Goal: Task Accomplishment & Management: Complete application form

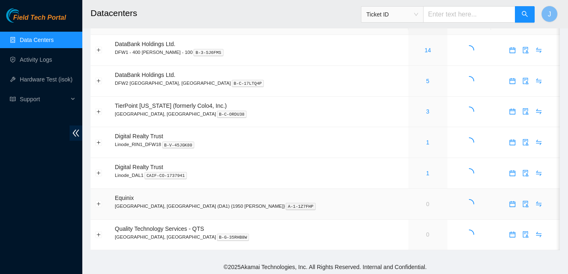
scroll to position [22, 0]
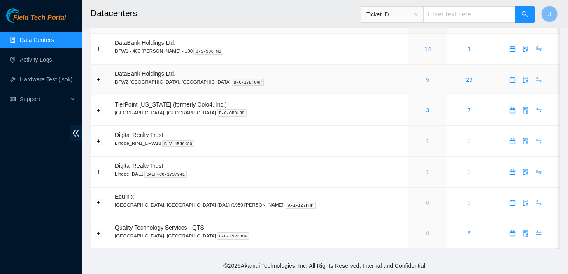
click at [426, 79] on link "5" at bounding box center [427, 80] width 3 height 7
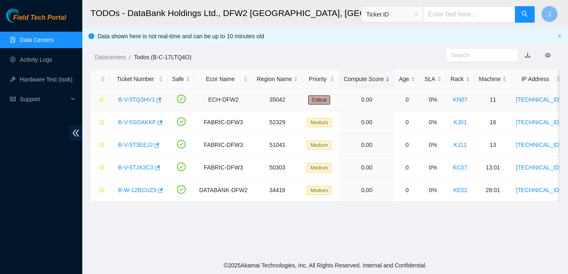
click at [129, 100] on link "B-V-5TQ3HV1" at bounding box center [136, 99] width 37 height 7
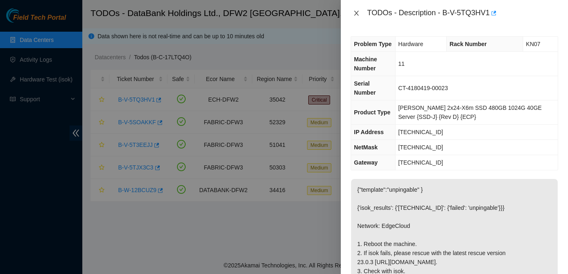
click at [358, 12] on icon "close" at bounding box center [356, 13] width 7 height 7
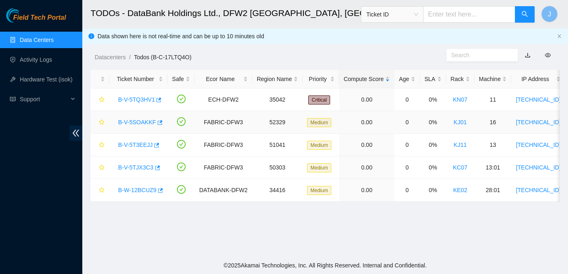
click at [137, 121] on link "B-V-5SOAKKF" at bounding box center [137, 122] width 38 height 7
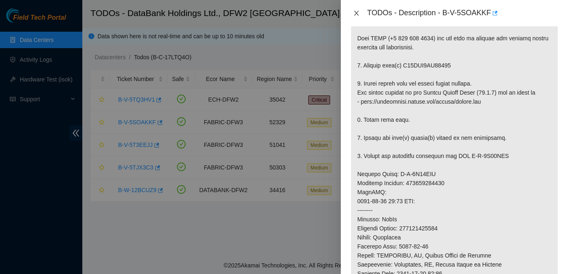
click at [360, 13] on button "Close" at bounding box center [357, 13] width 12 height 8
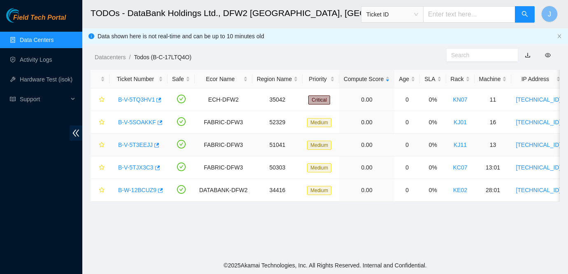
click at [135, 142] on link "B-V-5T3EEJJ" at bounding box center [135, 145] width 35 height 7
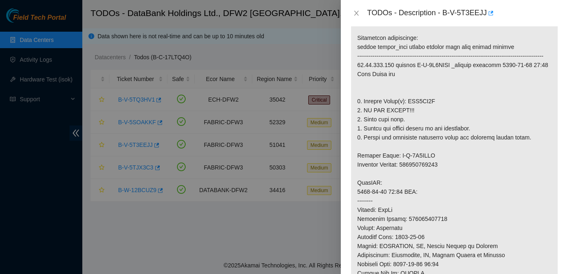
scroll to position [142, 0]
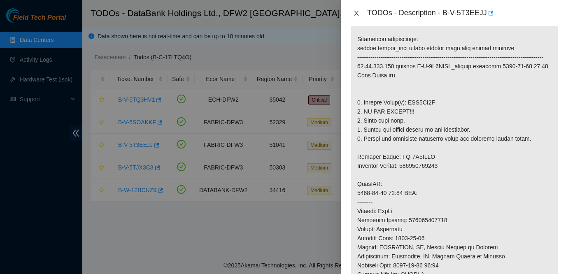
click at [357, 12] on icon "close" at bounding box center [356, 13] width 5 height 5
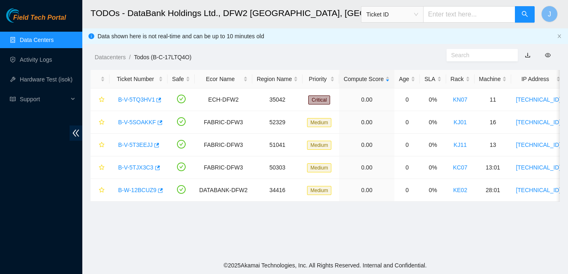
scroll to position [169, 0]
click at [136, 190] on link "B-W-12BCUZ9" at bounding box center [137, 190] width 38 height 7
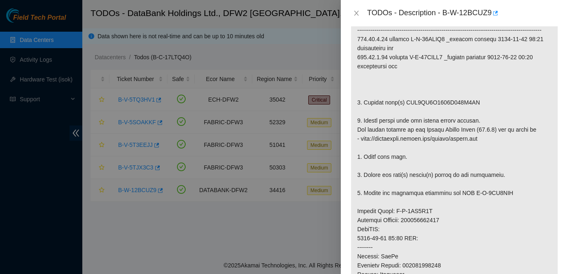
scroll to position [142, 0]
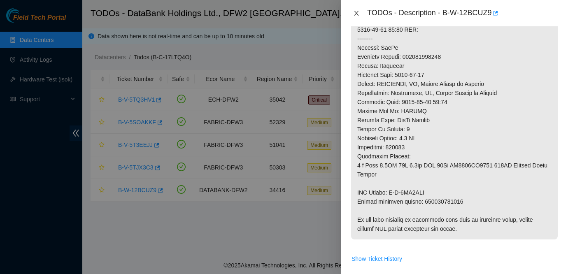
click at [354, 15] on icon "close" at bounding box center [356, 13] width 7 height 7
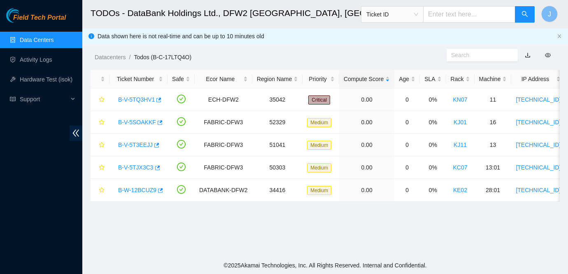
scroll to position [257, 0]
click at [130, 102] on div "B-V-5TQ3HV1" at bounding box center [138, 99] width 49 height 13
click at [140, 100] on link "B-V-5TQ3HV1" at bounding box center [136, 99] width 37 height 7
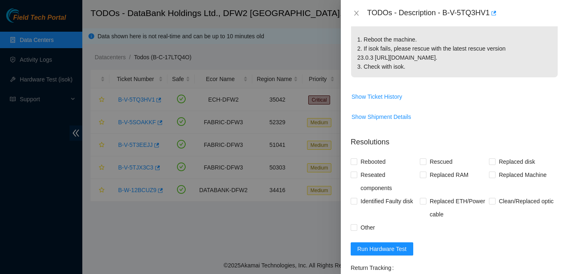
scroll to position [205, 0]
click at [386, 95] on span "Show Ticket History" at bounding box center [376, 95] width 51 height 9
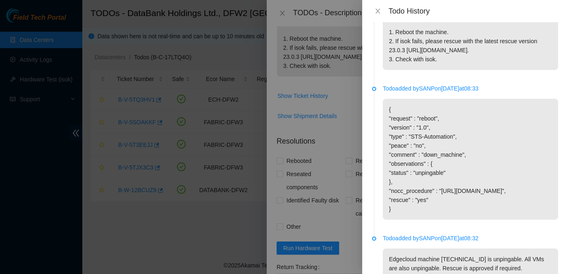
scroll to position [154, 0]
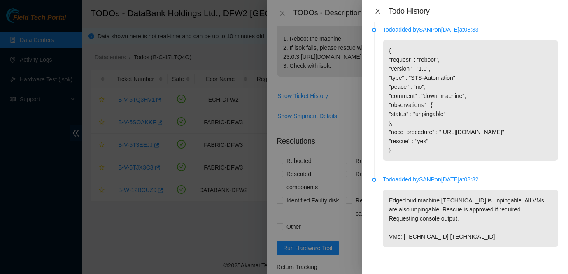
click at [379, 12] on icon "close" at bounding box center [378, 11] width 7 height 7
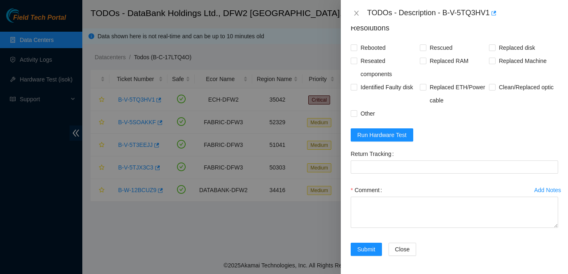
scroll to position [320, 0]
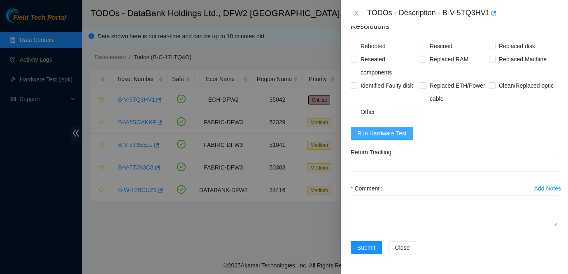
click at [396, 135] on span "Run Hardware Test" at bounding box center [381, 133] width 49 height 9
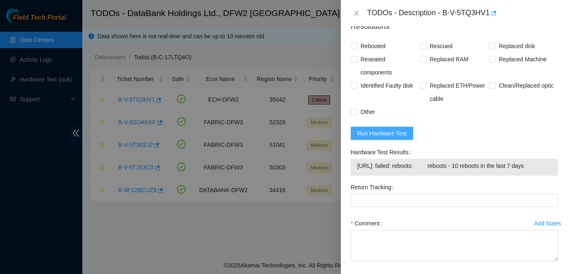
click at [396, 136] on span "Run Hardware Test" at bounding box center [381, 133] width 49 height 9
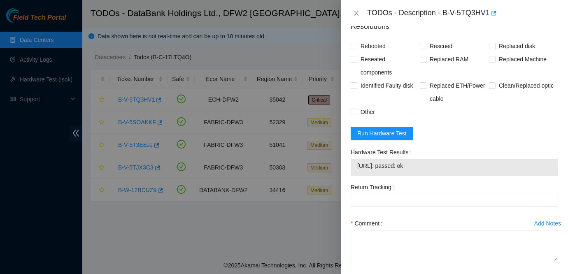
click at [480, 116] on div "Rebooted Rescued Replaced disk Reseated components Replaced RAM Replaced Machin…" at bounding box center [454, 79] width 207 height 79
click at [395, 227] on div "Comment" at bounding box center [454, 223] width 207 height 13
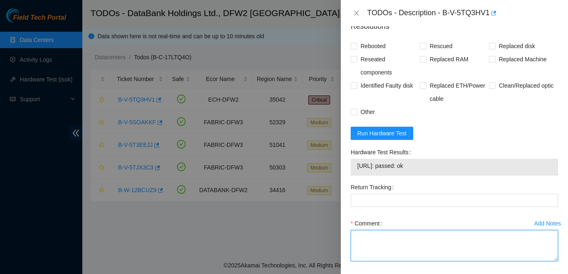
click at [380, 246] on textarea "Comment" at bounding box center [454, 245] width 207 height 31
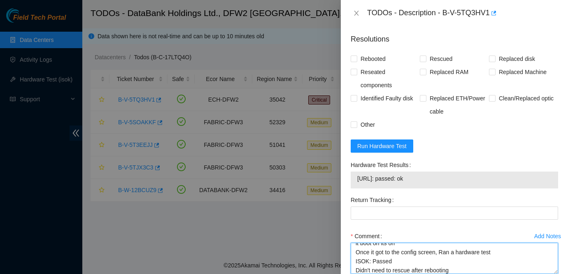
scroll to position [307, 0]
type textarea "Rebooted server as the first option and unplugged the server as the config scre…"
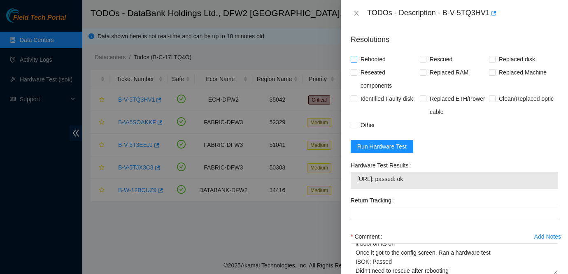
click at [369, 61] on span "Rebooted" at bounding box center [373, 59] width 32 height 13
click at [356, 61] on input "Rebooted" at bounding box center [354, 59] width 6 height 6
checkbox input "true"
click at [365, 125] on span "Other" at bounding box center [367, 125] width 21 height 13
click at [356, 125] on input "Other" at bounding box center [354, 125] width 6 height 6
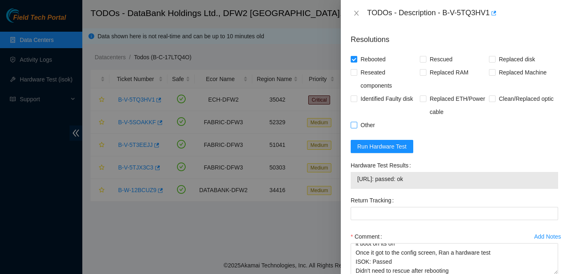
checkbox input "true"
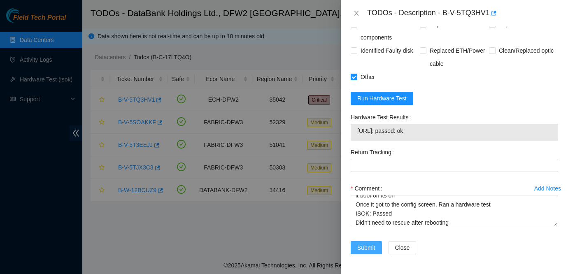
click at [359, 251] on span "Submit" at bounding box center [366, 247] width 18 height 9
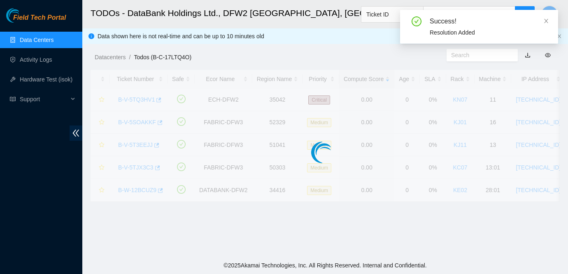
scroll to position [239, 0]
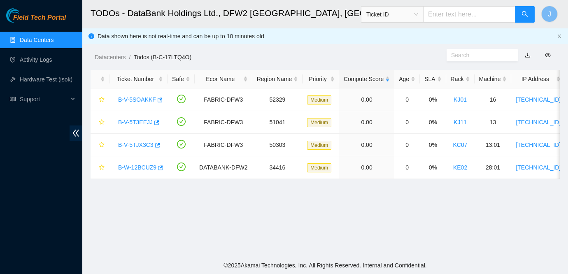
click at [16, 23] on link "Field Tech Portal" at bounding box center [36, 20] width 60 height 11
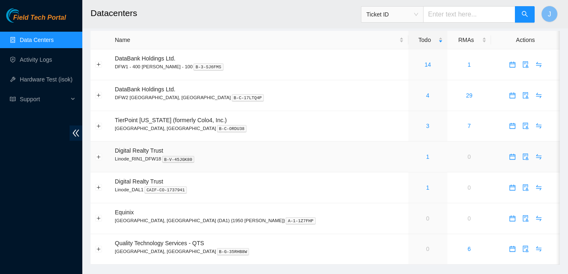
scroll to position [8, 0]
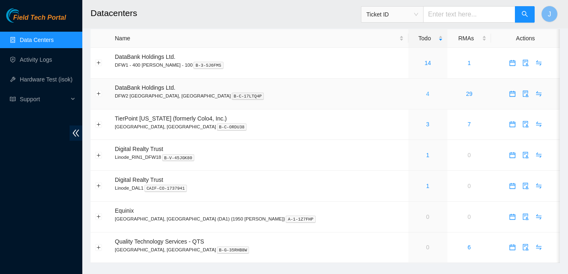
click at [426, 95] on link "4" at bounding box center [427, 94] width 3 height 7
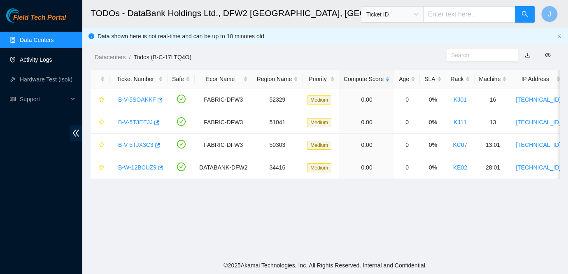
click at [37, 63] on link "Activity Logs" at bounding box center [36, 59] width 33 height 7
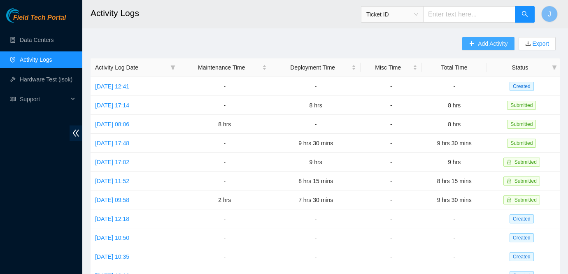
click at [479, 48] on button "Add Activity" at bounding box center [488, 43] width 52 height 13
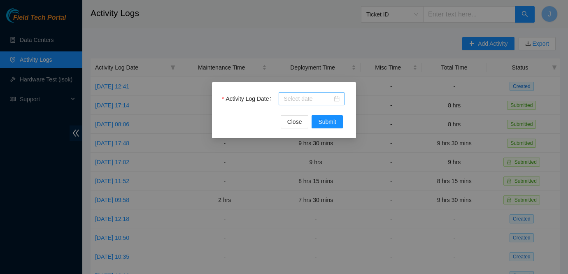
click at [336, 100] on div at bounding box center [312, 98] width 56 height 9
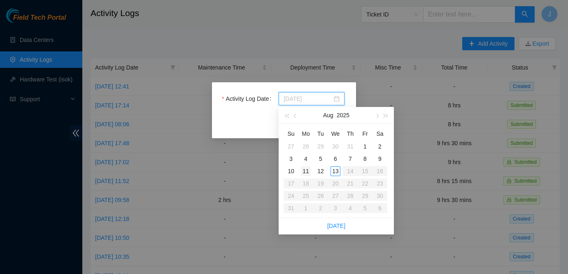
type input "[DATE]"
click at [306, 173] on div "11" at bounding box center [306, 171] width 10 height 10
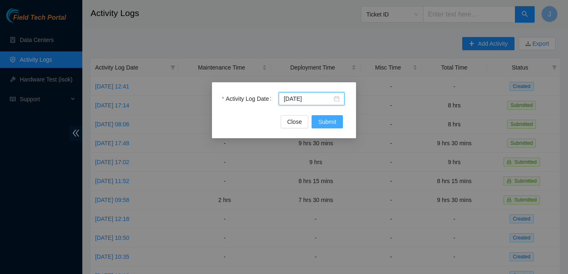
click at [334, 117] on span "Submit" at bounding box center [327, 121] width 18 height 9
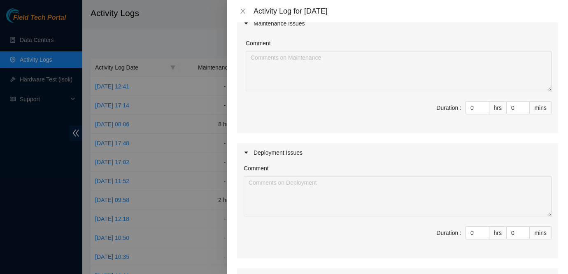
scroll to position [80, 0]
type input "1"
click at [482, 231] on span "up" at bounding box center [484, 230] width 5 height 5
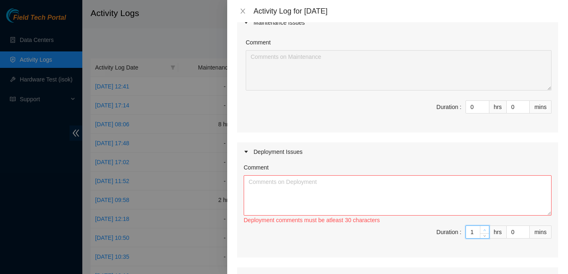
type input "2"
click at [482, 231] on span "up" at bounding box center [484, 230] width 5 height 5
type input "3"
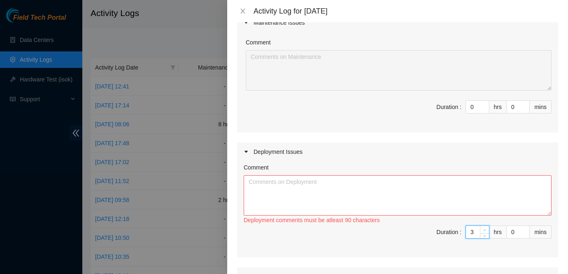
click at [482, 231] on span "up" at bounding box center [484, 230] width 5 height 5
type input "4"
click at [482, 231] on span "up" at bounding box center [484, 230] width 5 height 5
type input "5"
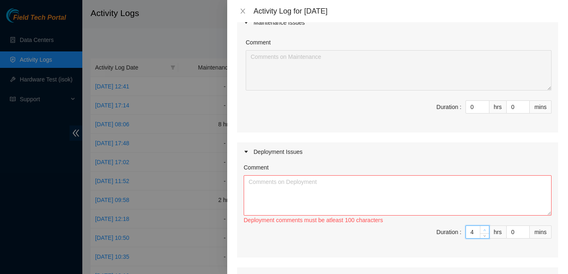
type input "5"
click at [482, 231] on span "up" at bounding box center [484, 230] width 5 height 5
type input "6"
click at [482, 231] on span "up" at bounding box center [484, 230] width 5 height 5
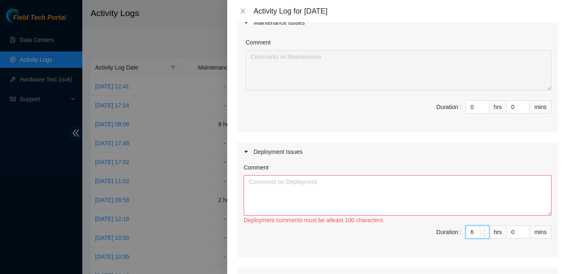
type input "7"
click at [482, 231] on span "up" at bounding box center [484, 230] width 5 height 5
type input "8"
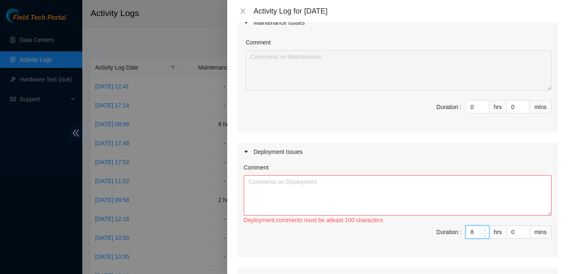
click at [482, 231] on span "up" at bounding box center [484, 230] width 5 height 5
click at [428, 189] on textarea "Comment" at bounding box center [398, 195] width 308 height 40
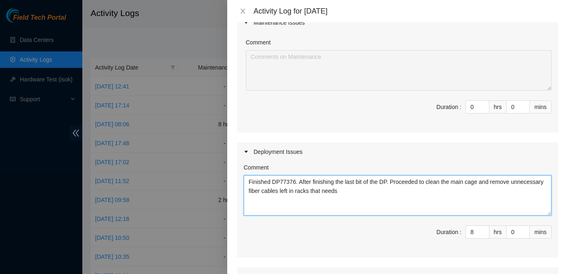
click at [392, 201] on textarea "Finished DP77376. After finishing the last bit of the DP. Proceeded to clean th…" at bounding box center [398, 195] width 308 height 40
click at [315, 189] on textarea "Finished DP77376. After finishing the last bit of the DP. Proceeded to clean th…" at bounding box center [398, 195] width 308 height 40
click at [467, 187] on textarea "Finished DP77376. After finishing the last bit of the DP. Proceeded to clean th…" at bounding box center [398, 195] width 308 height 40
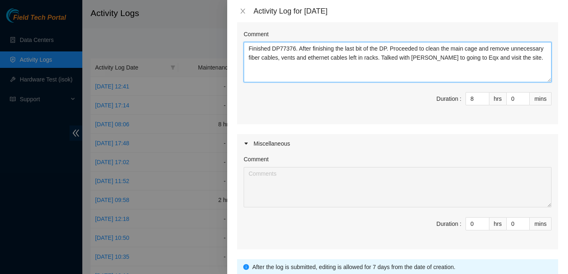
scroll to position [279, 0]
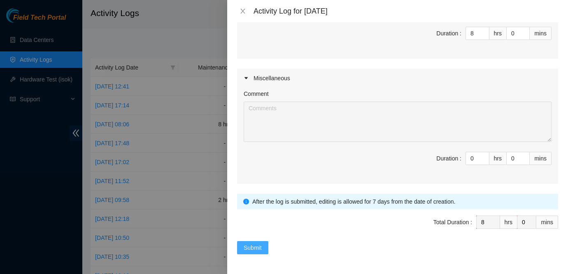
type textarea "Finished DP77376. After finishing the last bit of the DP. Proceeded to clean th…"
click at [256, 252] on button "Submit" at bounding box center [252, 247] width 31 height 13
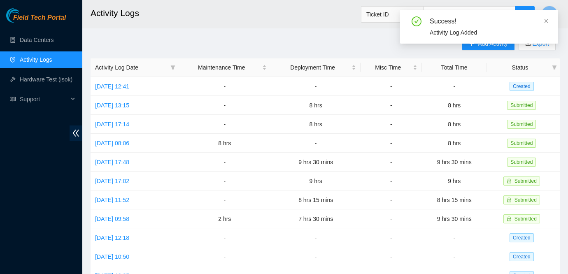
click at [472, 48] on div "Success! Activity Log Added" at bounding box center [479, 30] width 158 height 40
click at [480, 47] on div "Success! Activity Log Added" at bounding box center [479, 30] width 158 height 40
click at [547, 19] on icon "close" at bounding box center [546, 21] width 6 height 6
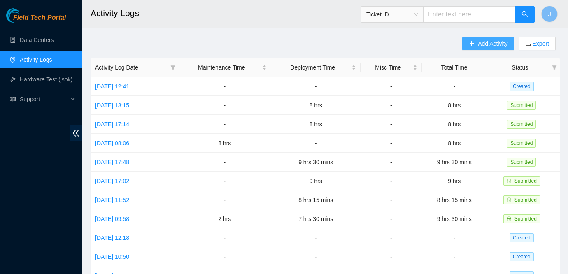
click at [484, 41] on span "Add Activity" at bounding box center [493, 43] width 30 height 9
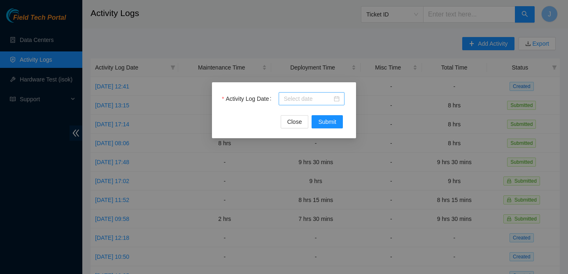
click at [338, 98] on div at bounding box center [312, 98] width 56 height 9
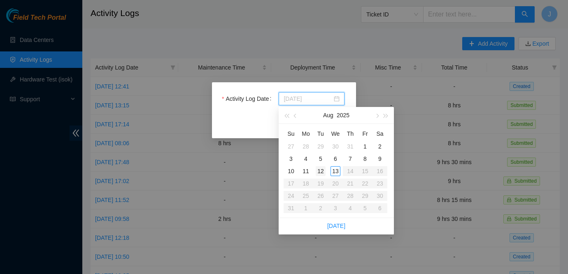
type input "2025-08-12"
click at [321, 172] on div "12" at bounding box center [321, 171] width 10 height 10
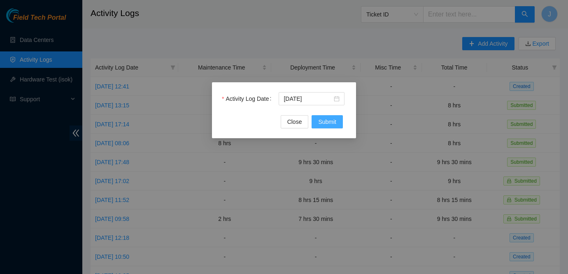
click at [327, 121] on span "Submit" at bounding box center [327, 121] width 18 height 9
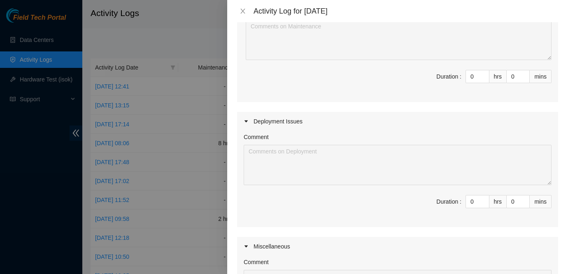
scroll to position [120, 0]
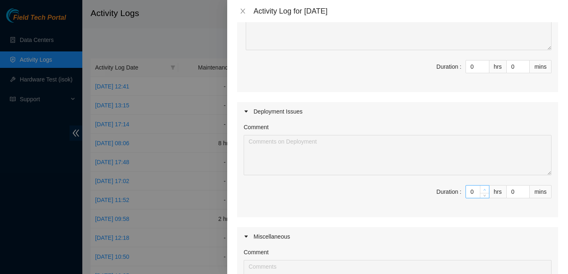
type input "1"
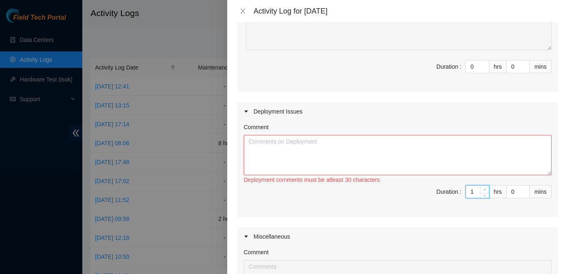
click at [483, 189] on icon "up" at bounding box center [484, 189] width 3 height 3
type input "2"
click at [483, 189] on icon "up" at bounding box center [484, 189] width 3 height 3
type input "3"
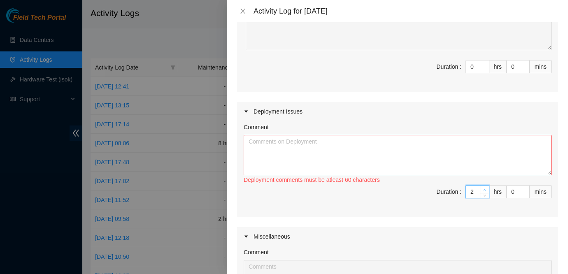
type input "3"
click at [483, 189] on icon "up" at bounding box center [484, 189] width 3 height 3
type input "4"
click at [483, 189] on icon "up" at bounding box center [484, 189] width 3 height 3
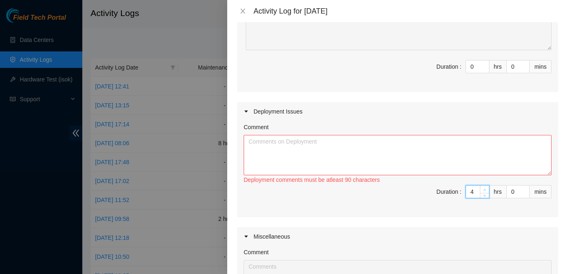
type input "5"
click at [483, 189] on icon "up" at bounding box center [484, 189] width 3 height 3
type input "6"
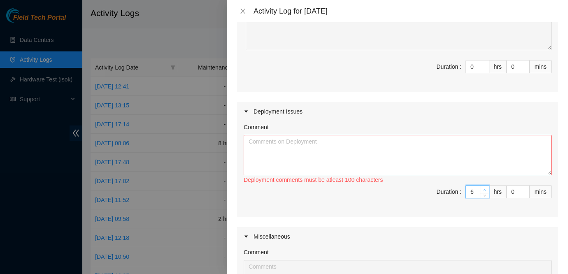
click at [483, 189] on icon "up" at bounding box center [484, 189] width 3 height 3
type input "7"
click at [483, 189] on icon "up" at bounding box center [484, 189] width 3 height 3
type input "8"
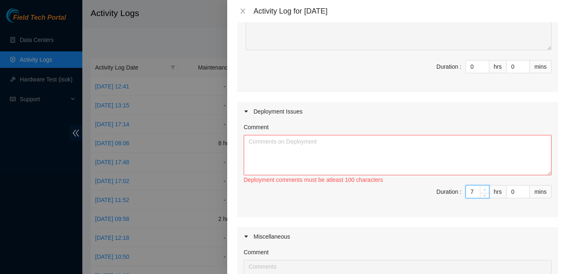
type input "8"
click at [483, 189] on icon "up" at bounding box center [484, 189] width 3 height 3
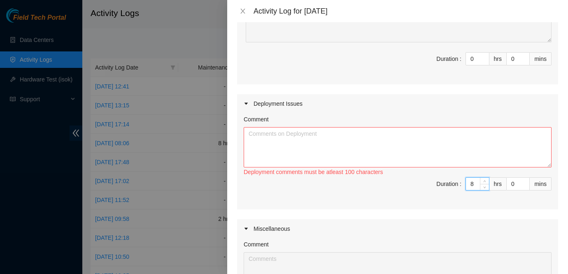
scroll to position [128, 0]
click at [305, 145] on textarea "Comment" at bounding box center [398, 148] width 308 height 40
type input "9"
click at [484, 183] on icon "up" at bounding box center [484, 182] width 3 height 3
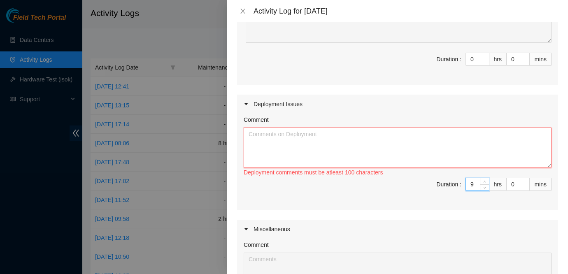
click at [383, 143] on textarea "Comment" at bounding box center [398, 148] width 308 height 40
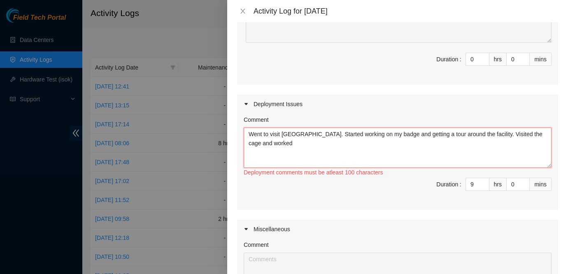
click at [307, 145] on textarea "Went to visit Equinix. Started working on my badge and getting a tour around th…" at bounding box center [398, 148] width 308 height 40
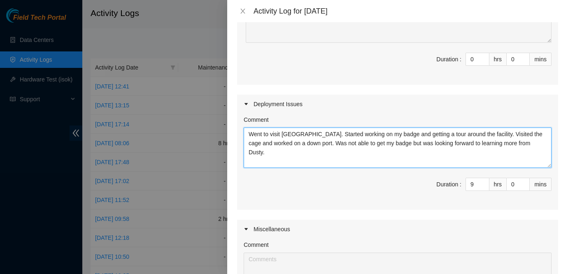
scroll to position [279, 0]
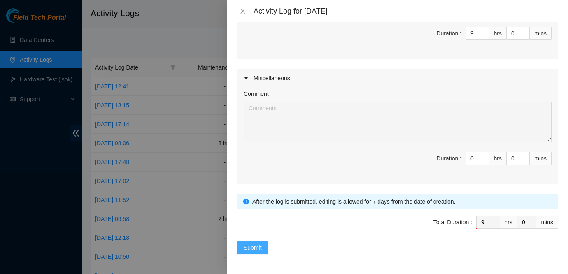
type textarea "Went to visit Equinix. Started working on my badge and getting a tour around th…"
click at [250, 244] on span "Submit" at bounding box center [253, 247] width 18 height 9
